Goal: Task Accomplishment & Management: Use online tool/utility

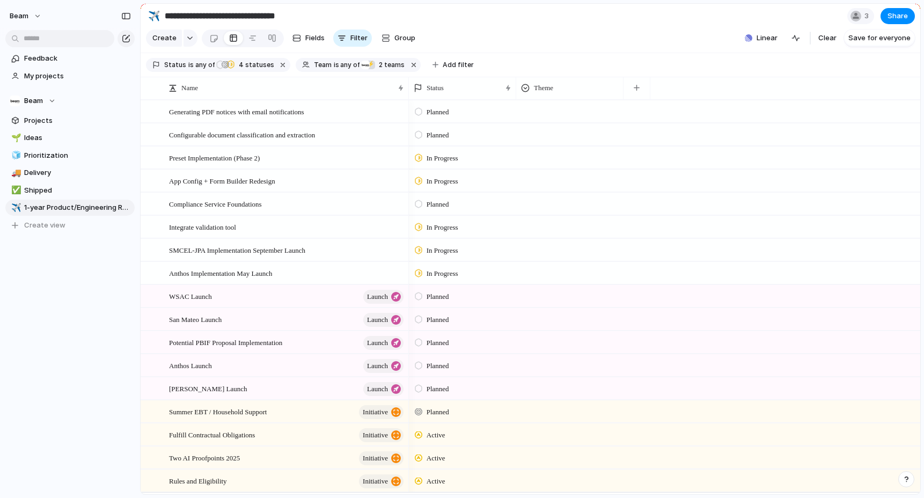
scroll to position [21, 0]
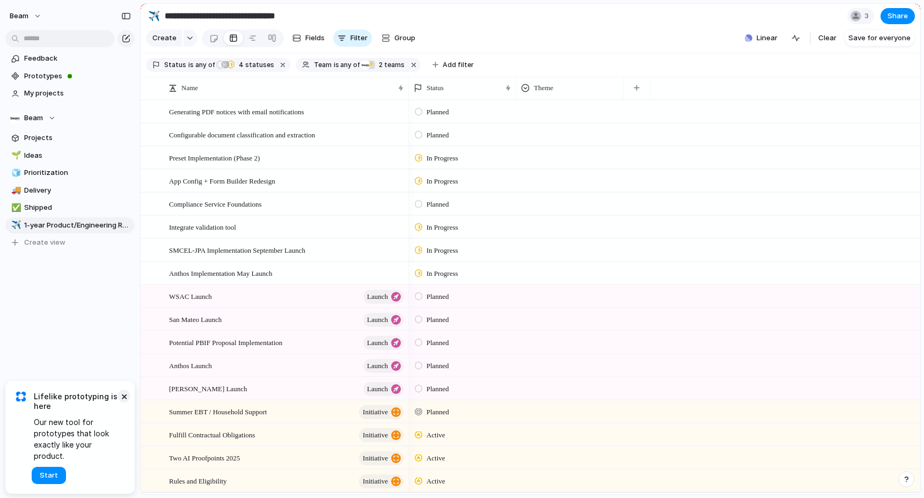
click at [126, 397] on button "×" at bounding box center [123, 395] width 13 height 13
click at [248, 41] on div at bounding box center [252, 38] width 9 height 17
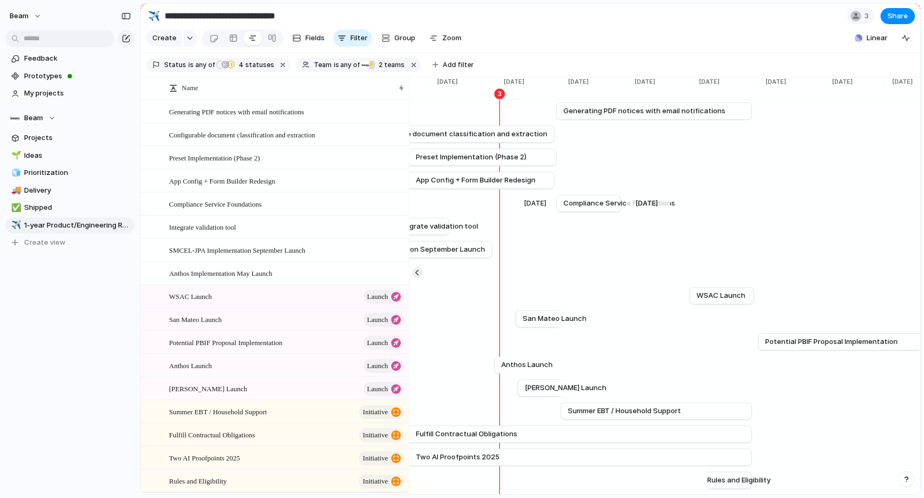
scroll to position [0, 2276]
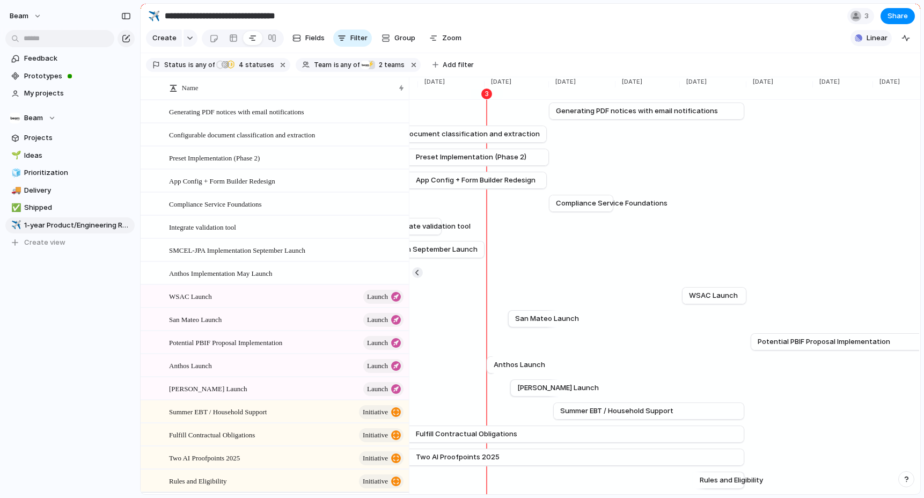
click at [870, 46] on button "Linear" at bounding box center [870, 38] width 41 height 16
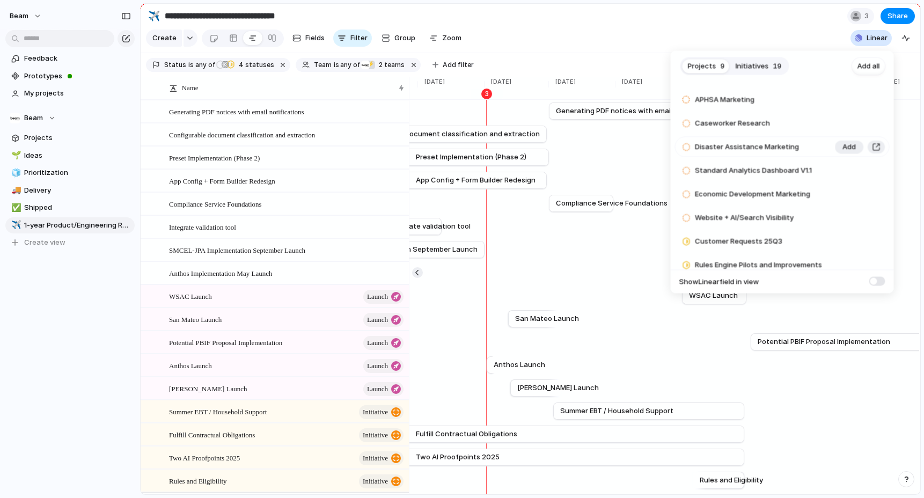
scroll to position [50, 0]
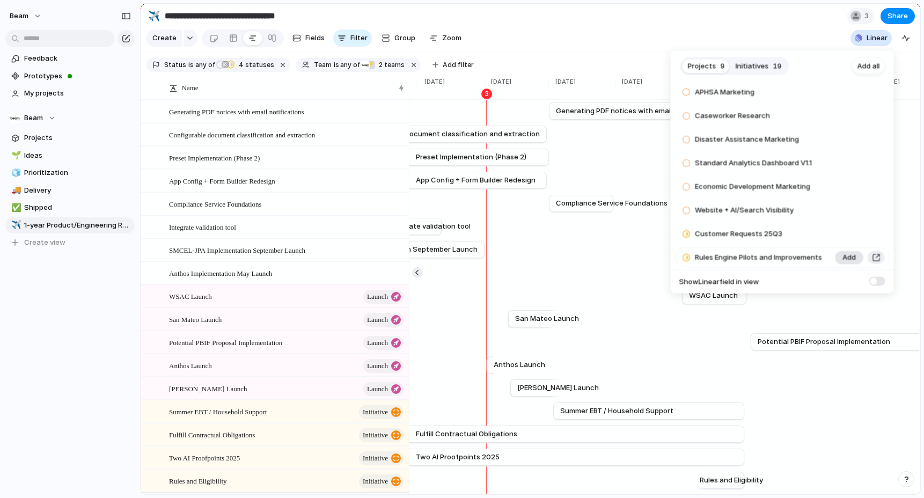
click at [855, 259] on button "Add" at bounding box center [849, 257] width 28 height 13
click at [787, 30] on div "Projects 8 Initiatives 19 Add all Partner API v1.2 Add APHSA Marketing Add Case…" at bounding box center [462, 249] width 924 height 498
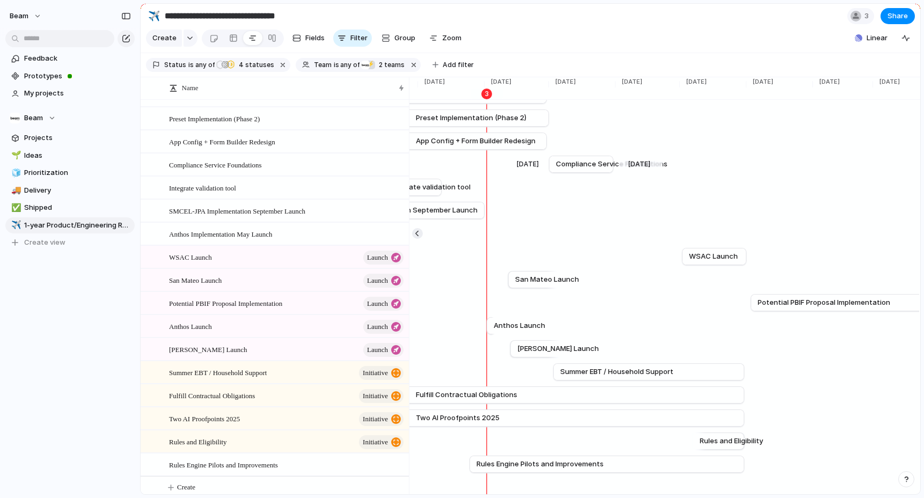
scroll to position [70, 0]
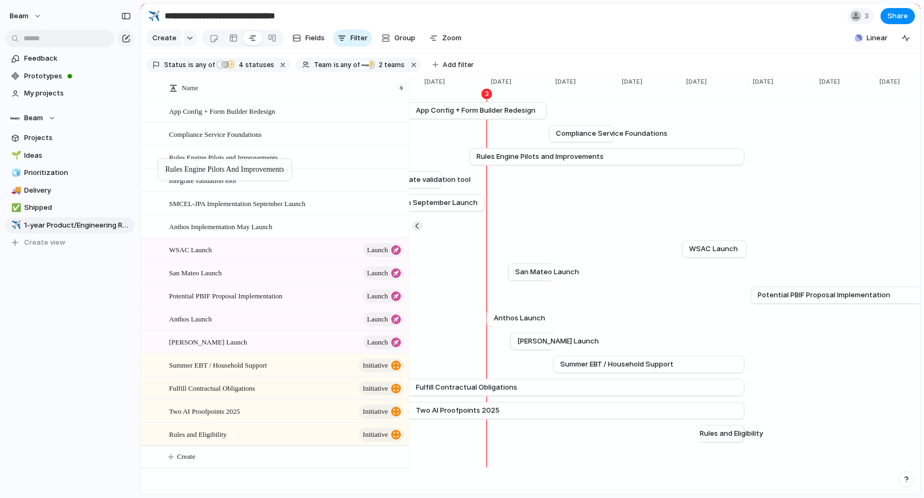
drag, startPoint x: 153, startPoint y: 436, endPoint x: 164, endPoint y: 161, distance: 275.4
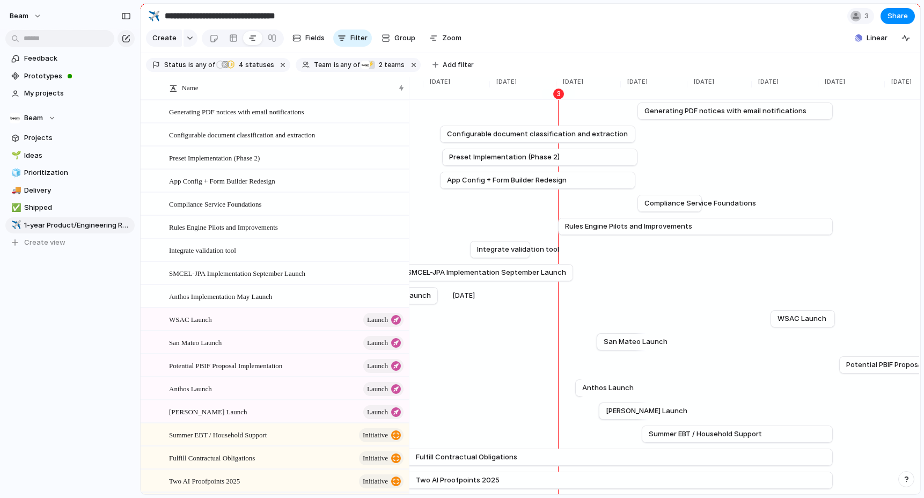
scroll to position [0, 2156]
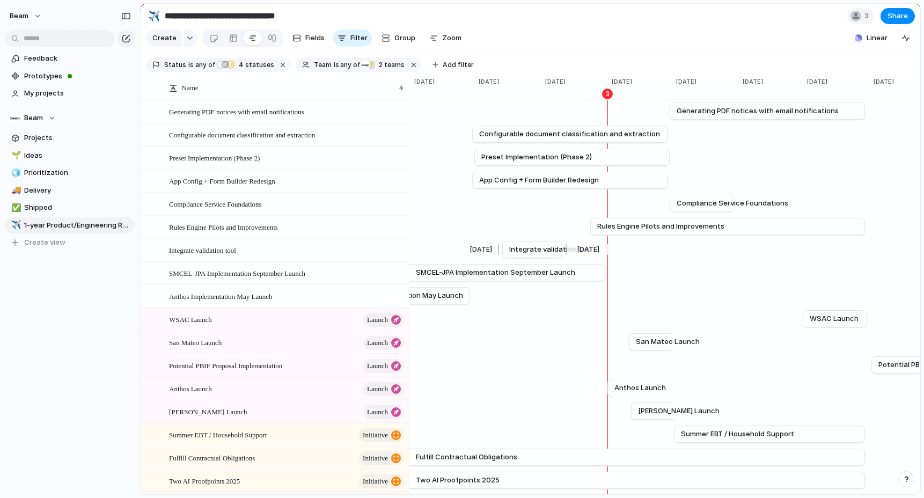
click at [525, 251] on span "Integrate validation tool" at bounding box center [550, 249] width 82 height 11
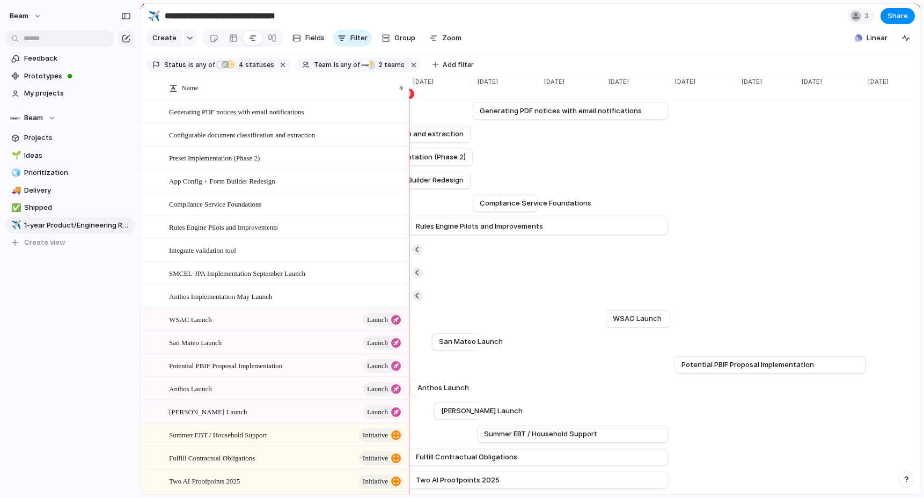
scroll to position [0, 2355]
